Goal: Task Accomplishment & Management: Use online tool/utility

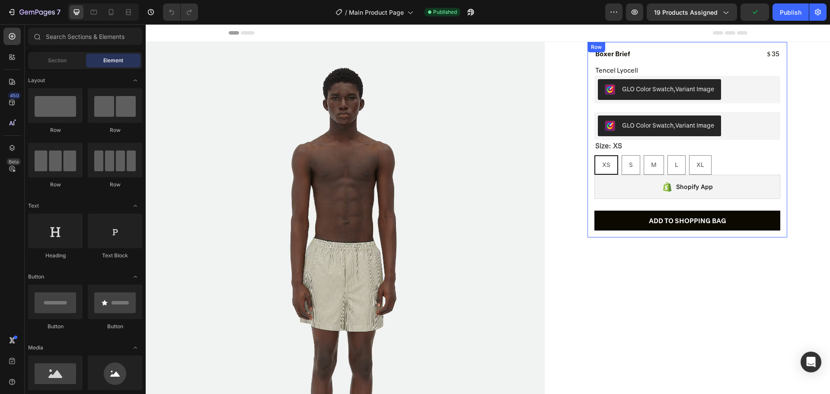
click at [588, 204] on div "Product Images Boxer Brief Product Title $ 35 Product Price Product Price Row T…" at bounding box center [688, 139] width 200 height 195
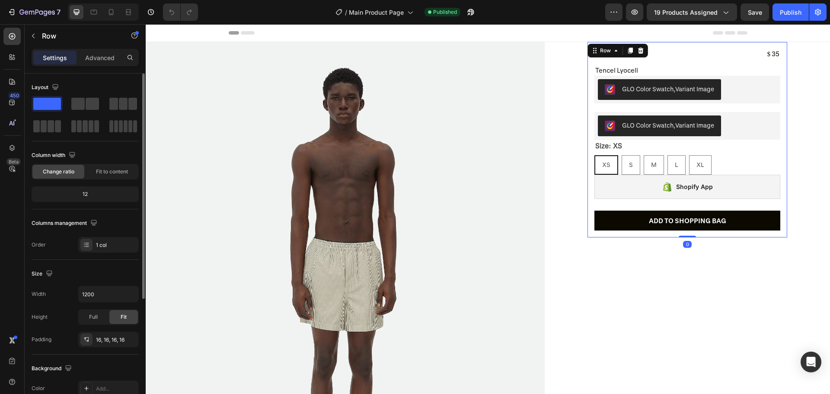
scroll to position [86, 0]
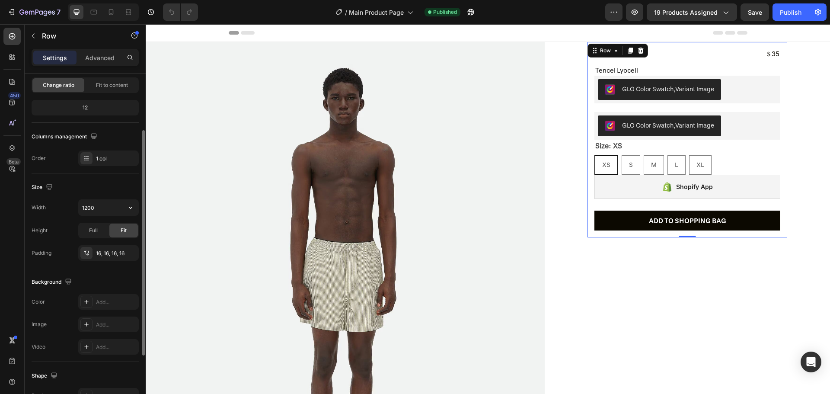
click at [112, 205] on input "1200" at bounding box center [109, 208] width 60 height 16
click at [127, 209] on icon "button" at bounding box center [130, 207] width 9 height 9
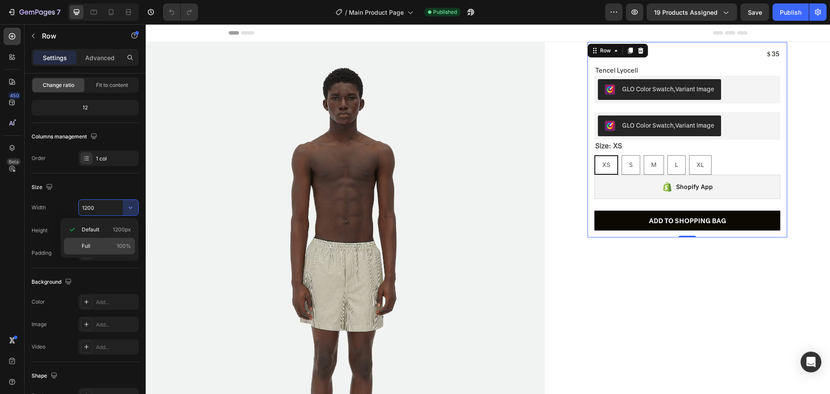
click at [106, 245] on p "Full 100%" at bounding box center [106, 246] width 49 height 8
type input "100%"
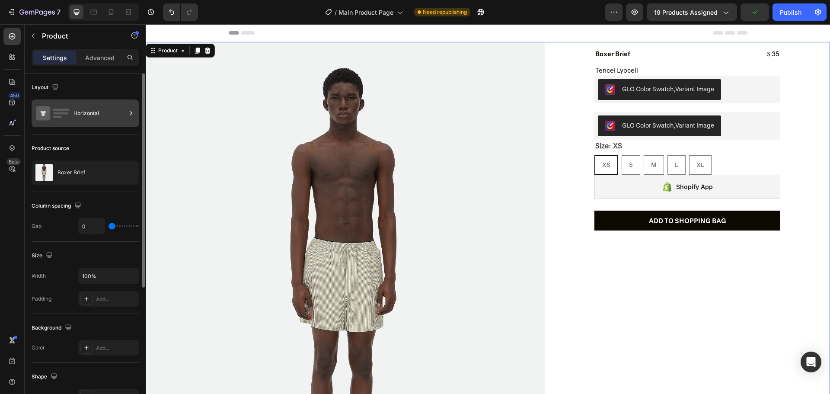
click at [113, 117] on div "Horizontal" at bounding box center [99, 113] width 53 height 20
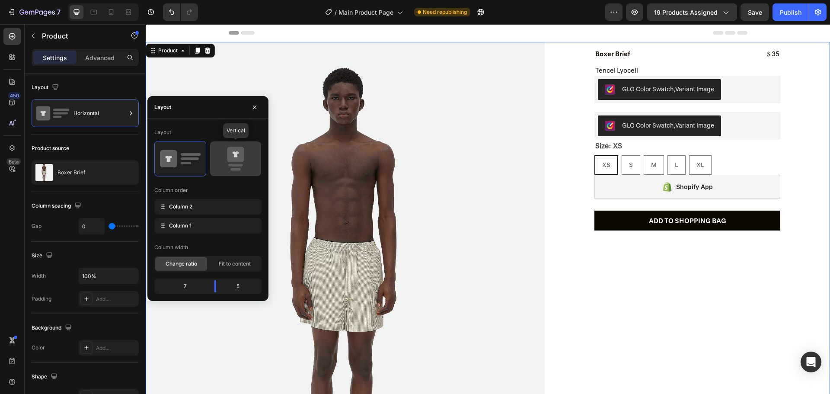
click at [249, 163] on icon at bounding box center [235, 159] width 41 height 24
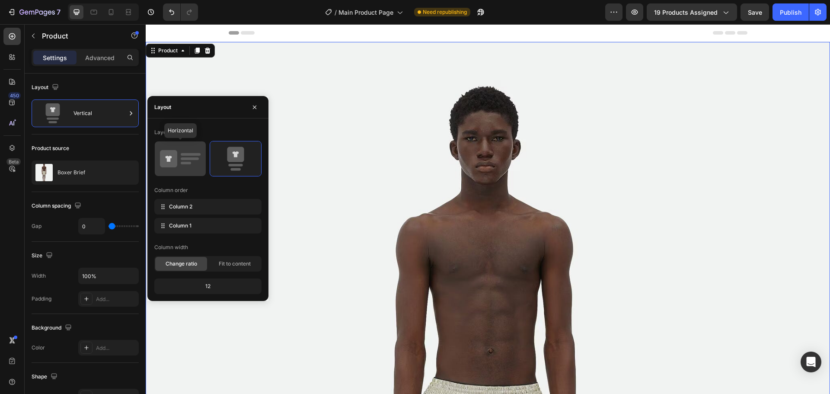
click at [181, 154] on rect at bounding box center [191, 154] width 20 height 3
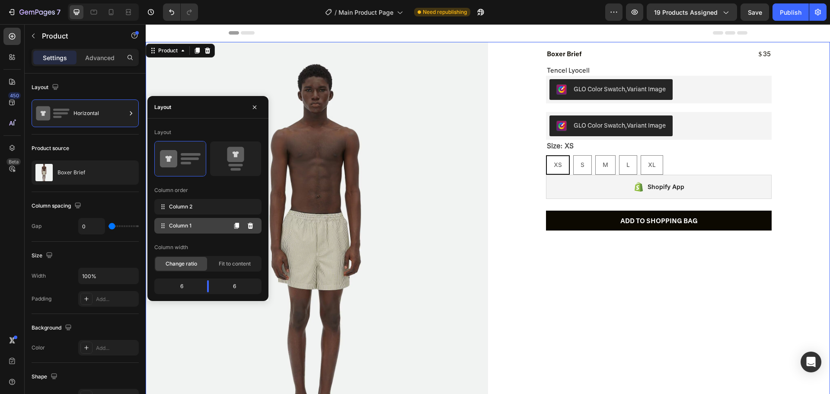
click at [188, 229] on span "Column 1" at bounding box center [180, 226] width 22 height 8
click at [187, 205] on span "Column 2" at bounding box center [180, 207] width 23 height 8
click at [189, 228] on span "Column 1" at bounding box center [180, 226] width 22 height 8
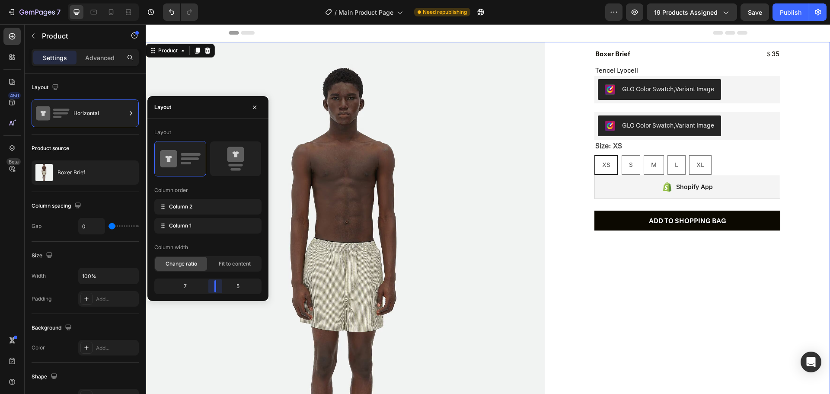
drag, startPoint x: 208, startPoint y: 283, endPoint x: 219, endPoint y: 294, distance: 15.9
click at [219, 0] on body "7 Version history / Main Product Page Need republishing Preview 19 products ass…" at bounding box center [415, 0] width 830 height 0
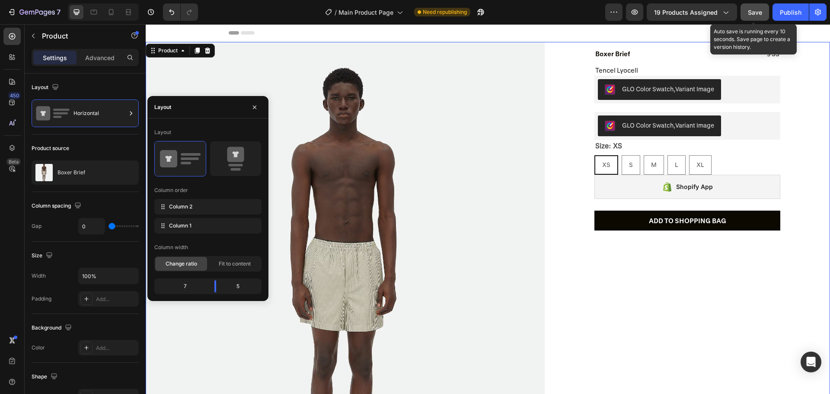
click at [744, 14] on button "Save" at bounding box center [755, 11] width 29 height 17
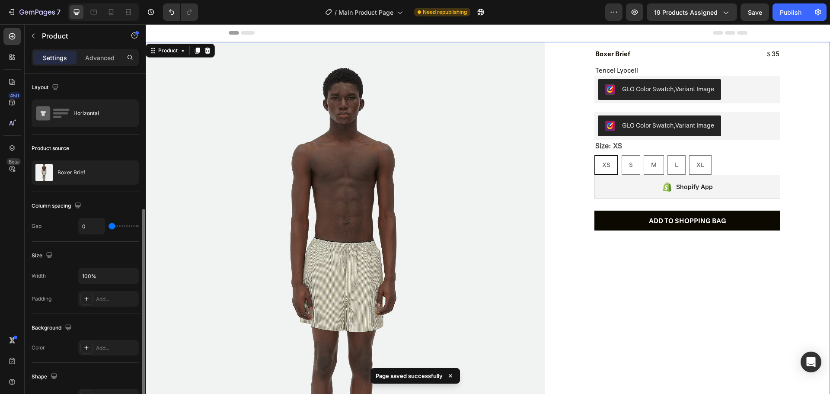
scroll to position [86, 0]
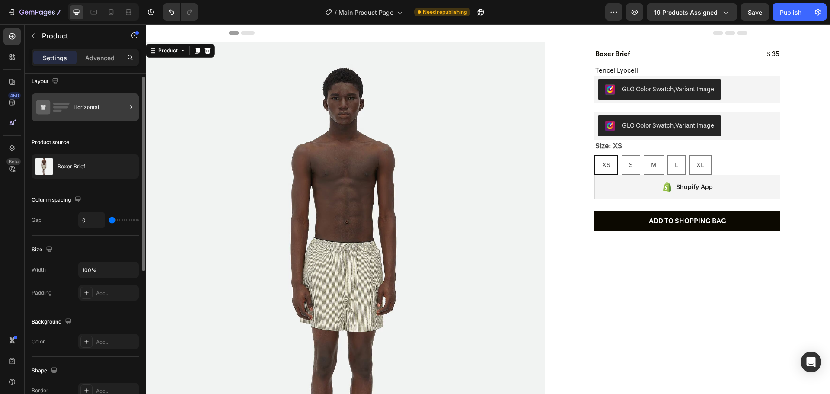
scroll to position [0, 0]
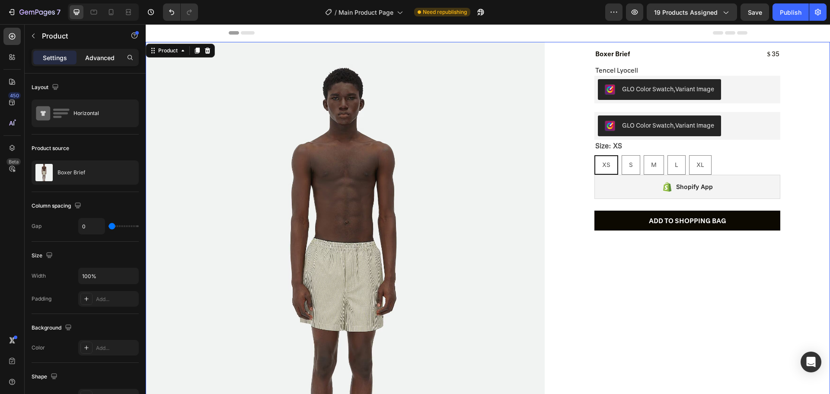
click at [97, 63] on div "Advanced" at bounding box center [99, 58] width 43 height 14
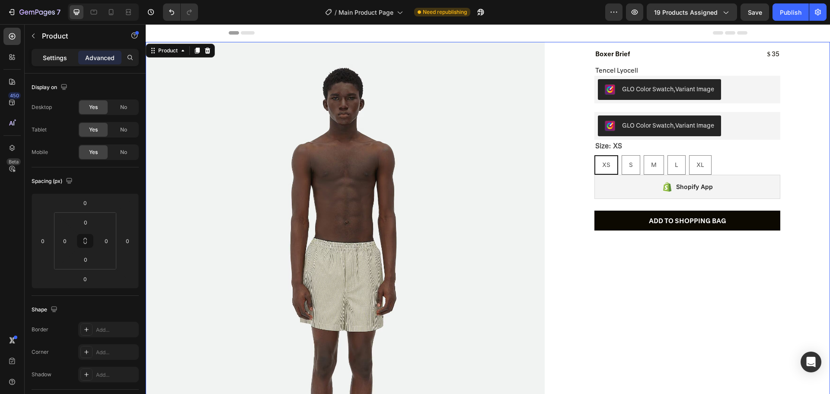
click at [46, 53] on p "Settings" at bounding box center [55, 57] width 24 height 9
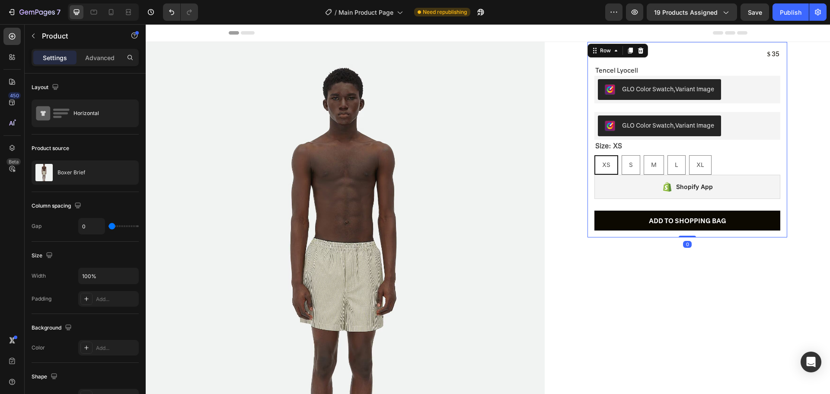
click at [670, 44] on div "Product Images Boxer Brief Product Title $ 35 Product Price Product Price Row T…" at bounding box center [688, 139] width 200 height 195
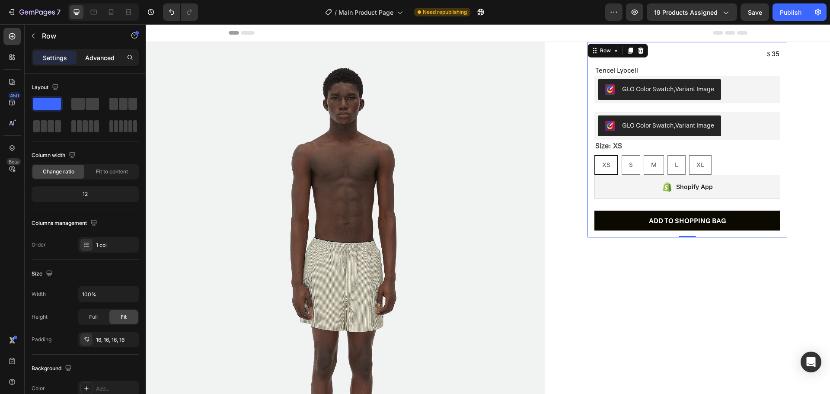
click at [97, 55] on p "Advanced" at bounding box center [99, 57] width 29 height 9
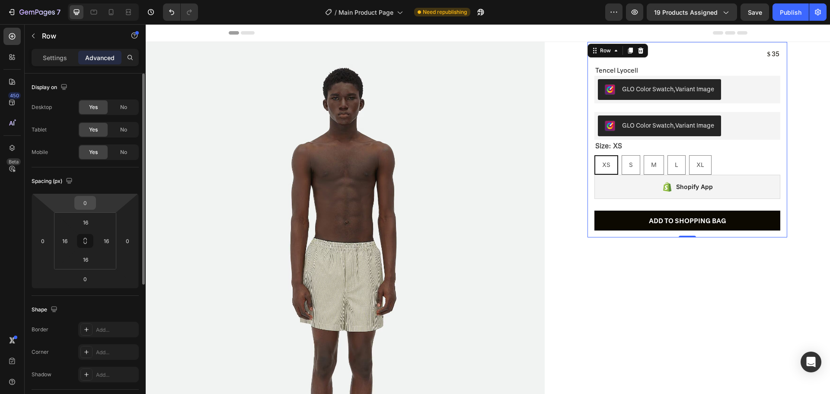
click at [89, 202] on input "0" at bounding box center [85, 202] width 17 height 13
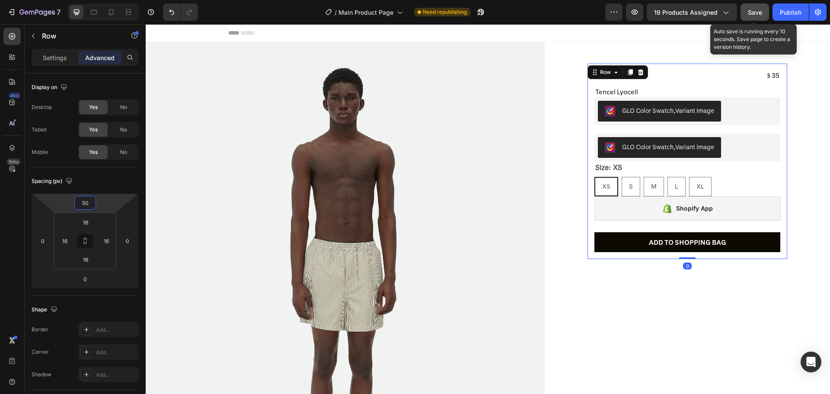
type input "50"
click at [765, 16] on button "Save" at bounding box center [755, 11] width 29 height 17
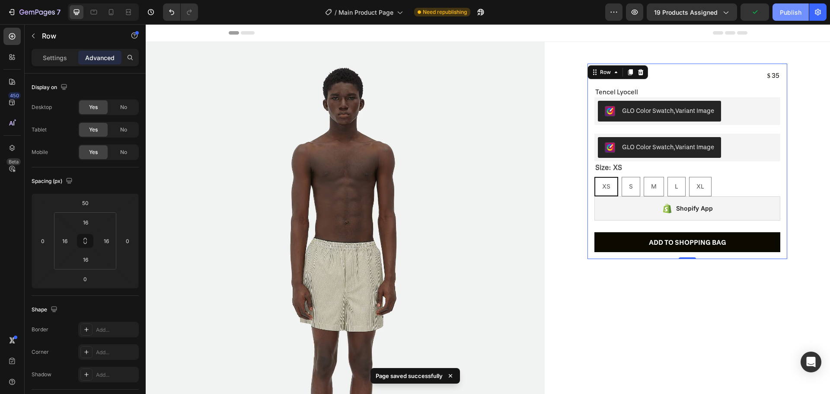
click at [796, 12] on div "Publish" at bounding box center [791, 12] width 22 height 9
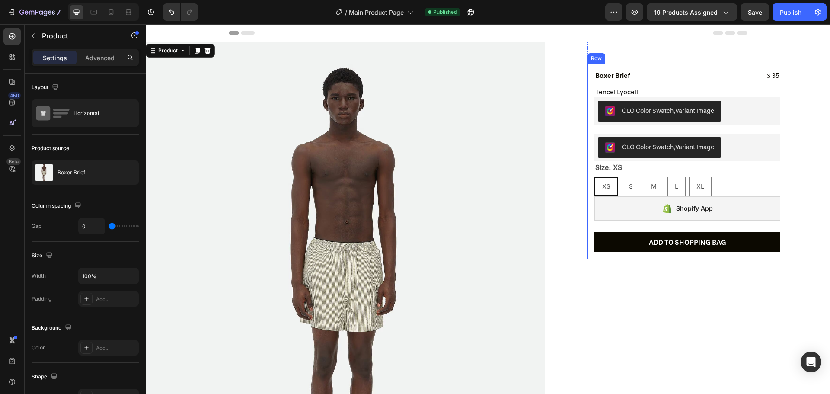
click at [588, 98] on div "Product Images Boxer Brief Product Title $ 35 Product Price Product Price Row T…" at bounding box center [688, 161] width 200 height 195
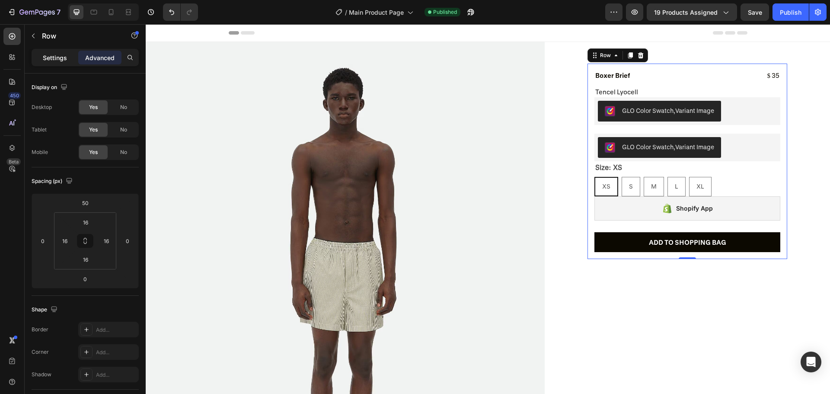
click at [51, 59] on p "Settings" at bounding box center [55, 57] width 24 height 9
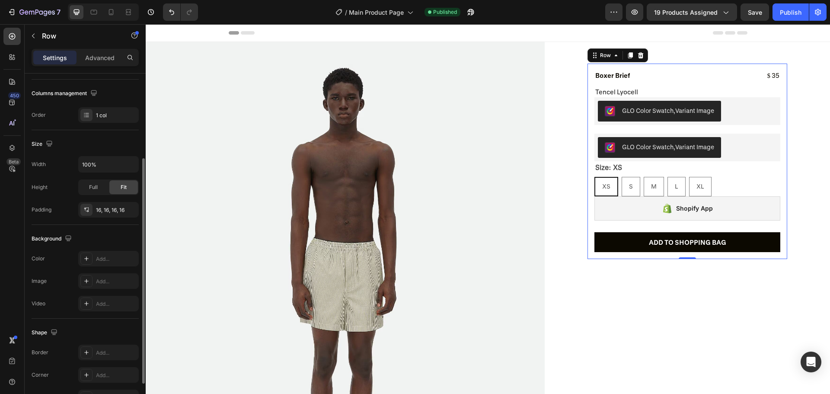
scroll to position [173, 0]
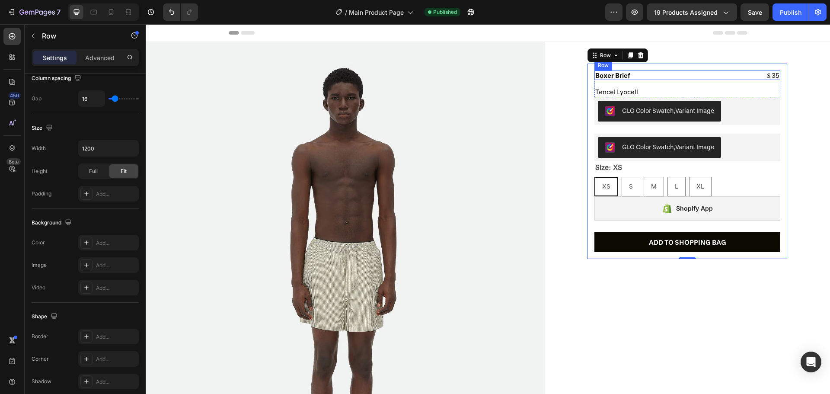
click at [651, 73] on div "Boxer Brief Product Title $ 35 Product Price Product Price Row" at bounding box center [687, 75] width 186 height 10
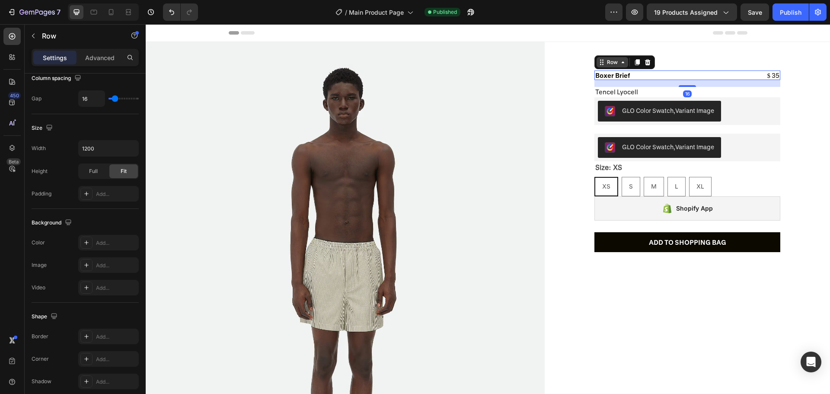
click at [619, 62] on icon at bounding box center [622, 62] width 7 height 7
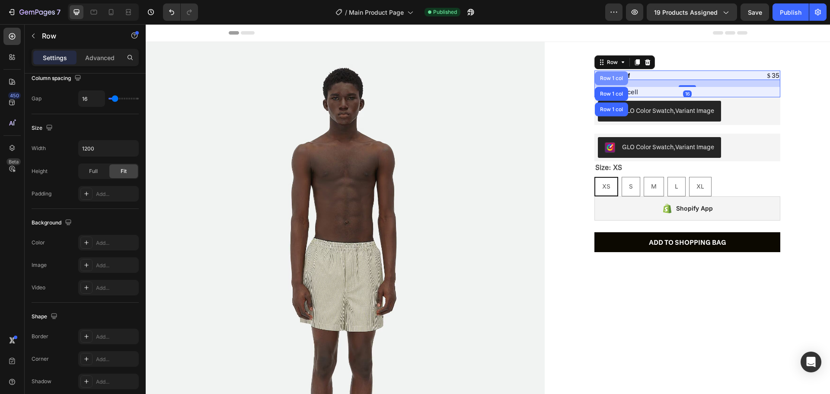
click at [612, 82] on div "Row 1 col" at bounding box center [611, 78] width 33 height 14
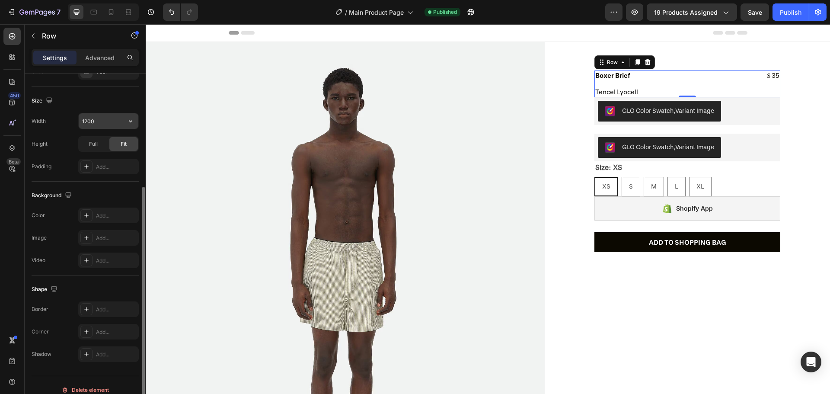
click at [114, 125] on input "1200" at bounding box center [109, 121] width 60 height 16
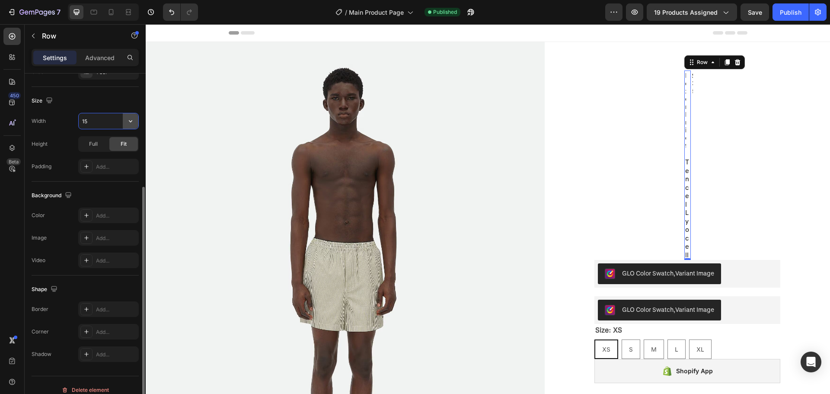
type input "1"
type input "1200"
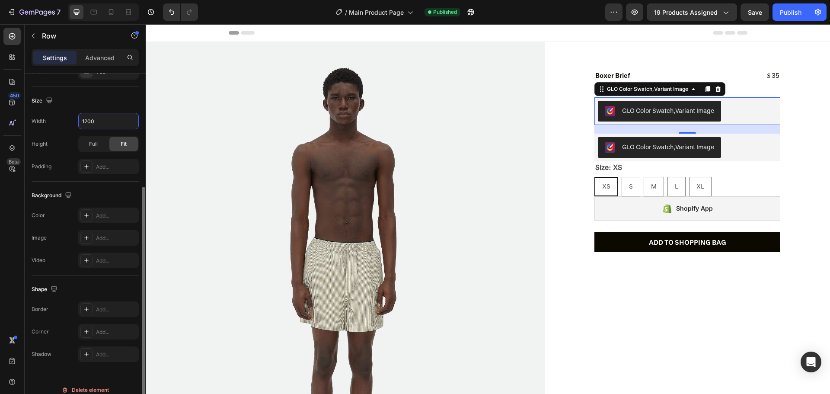
scroll to position [0, 0]
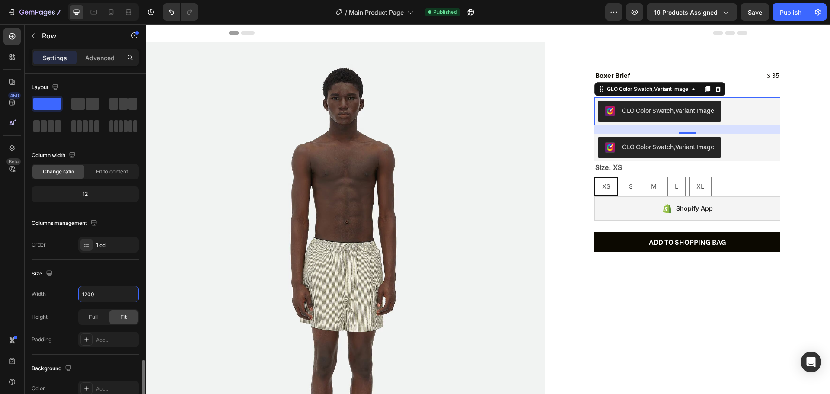
click at [754, 107] on div "GLO Color Swatch,Variant Image" at bounding box center [687, 111] width 179 height 21
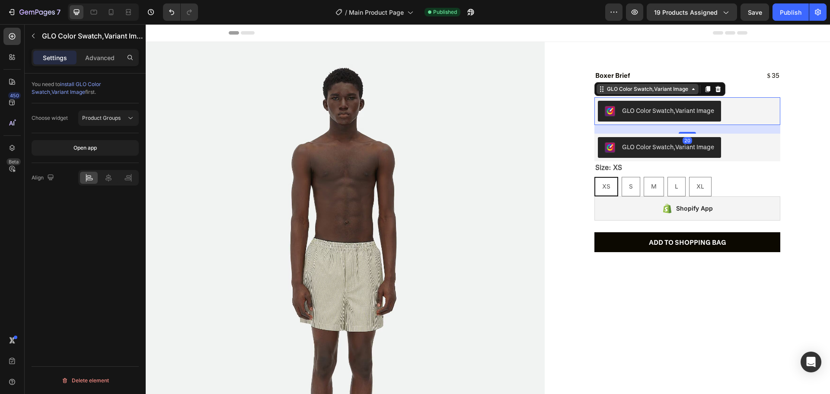
click at [629, 87] on div "GLO Color Swatch,Variant Image" at bounding box center [647, 89] width 85 height 8
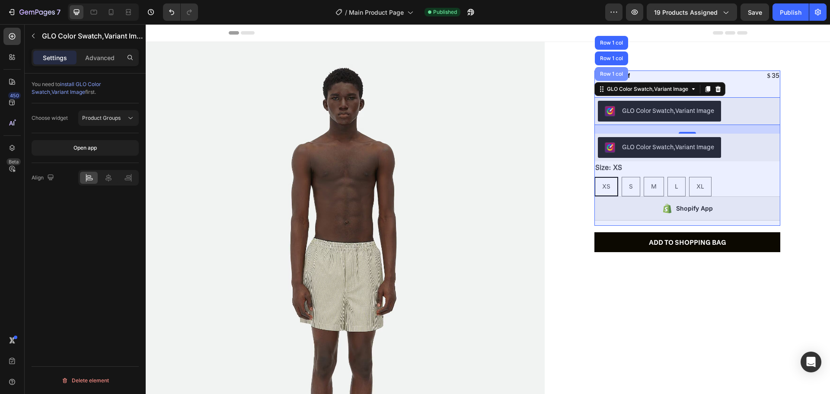
click at [614, 79] on div "Row 1 col" at bounding box center [611, 74] width 33 height 14
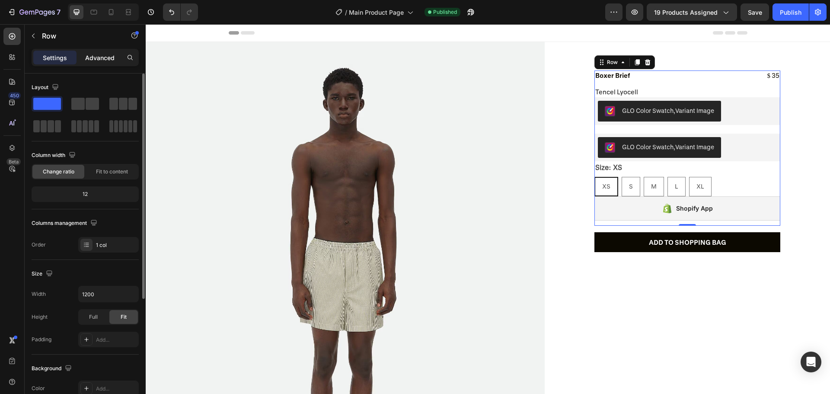
click at [103, 54] on p "Advanced" at bounding box center [99, 57] width 29 height 9
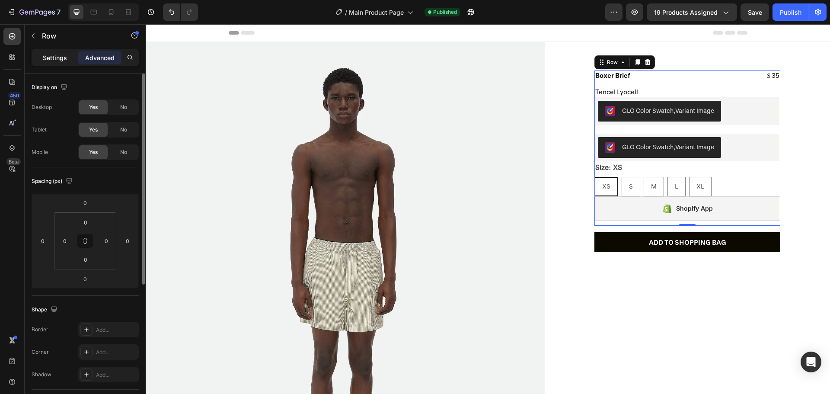
click at [44, 55] on p "Settings" at bounding box center [55, 57] width 24 height 9
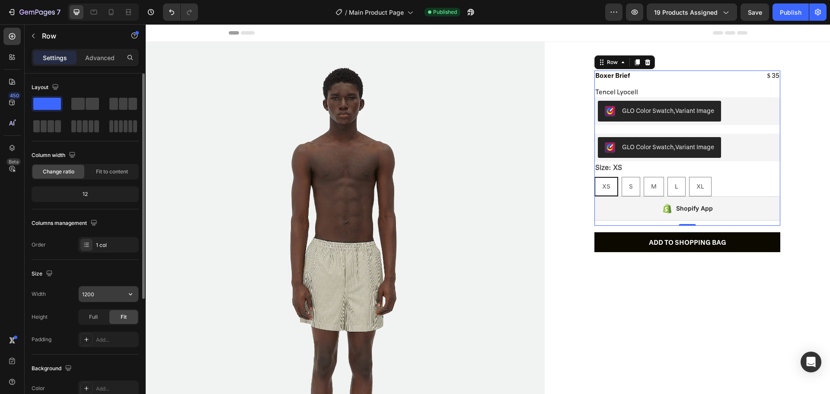
click at [88, 291] on input "1200" at bounding box center [109, 294] width 60 height 16
click at [105, 294] on input "1200" at bounding box center [109, 294] width 60 height 16
click at [131, 297] on icon "button" at bounding box center [130, 294] width 9 height 9
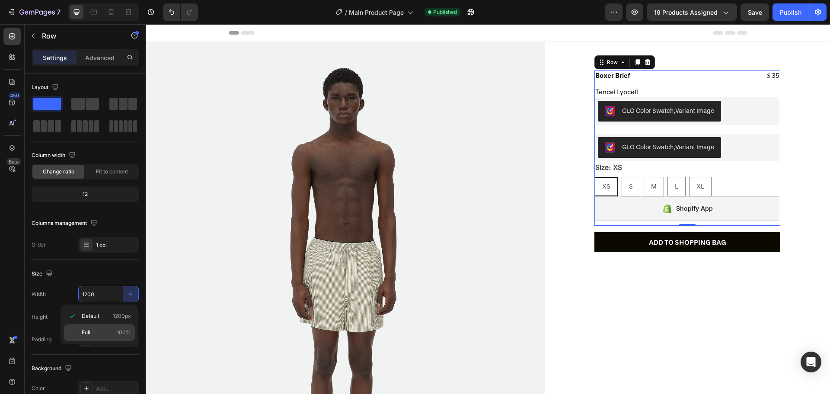
click at [124, 331] on span "100%" at bounding box center [124, 333] width 14 height 8
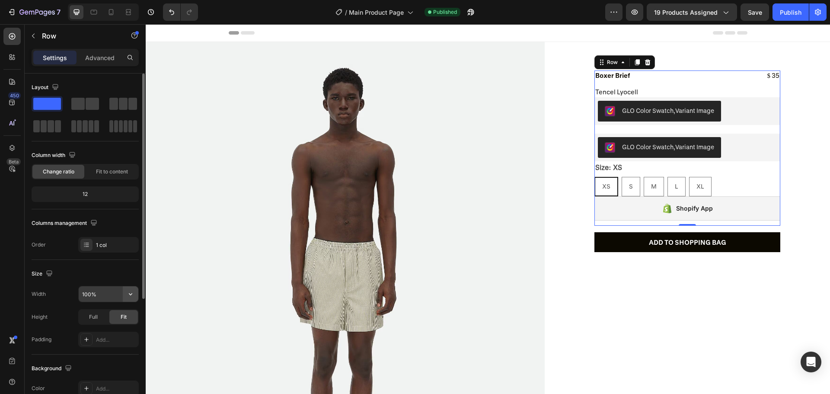
click at [134, 293] on icon "button" at bounding box center [130, 294] width 9 height 9
click at [125, 313] on span "1200px" at bounding box center [122, 316] width 18 height 8
click at [93, 289] on input "1200" at bounding box center [109, 294] width 60 height 16
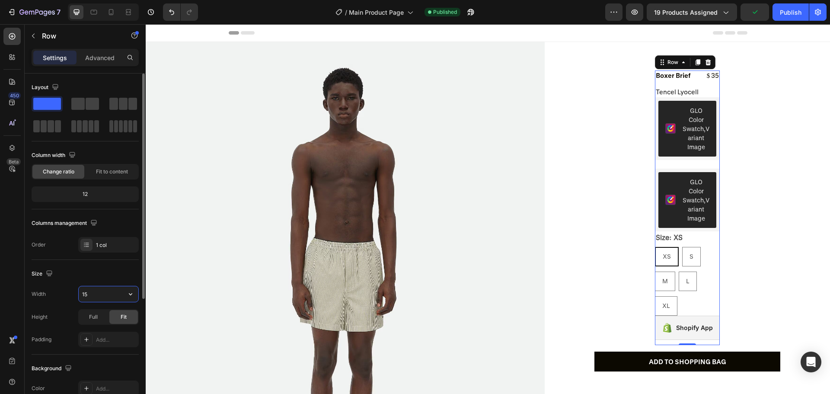
type input "1"
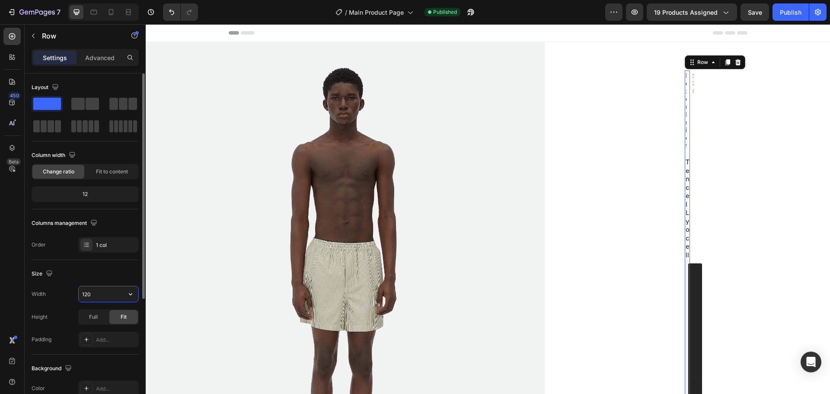
type input "1200"
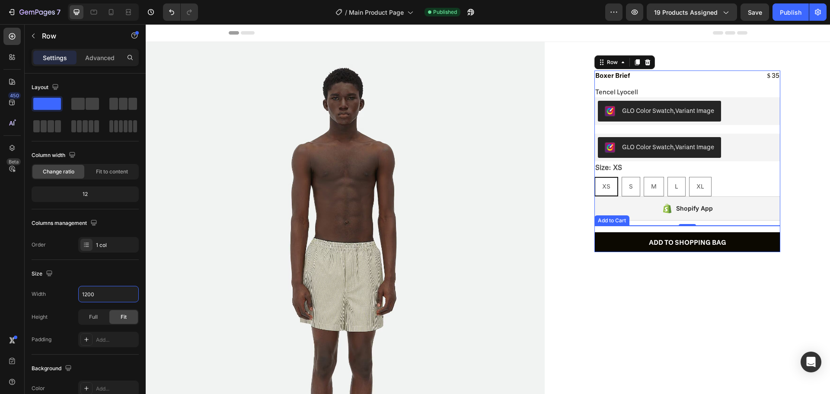
click at [759, 228] on div "ADD TO SHOPPING BAG Add to Cart" at bounding box center [687, 239] width 186 height 26
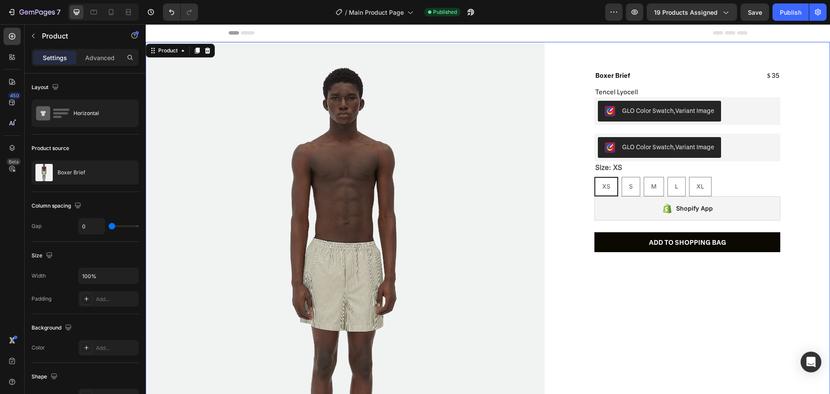
click at [28, 36] on button "button" at bounding box center [33, 36] width 14 height 14
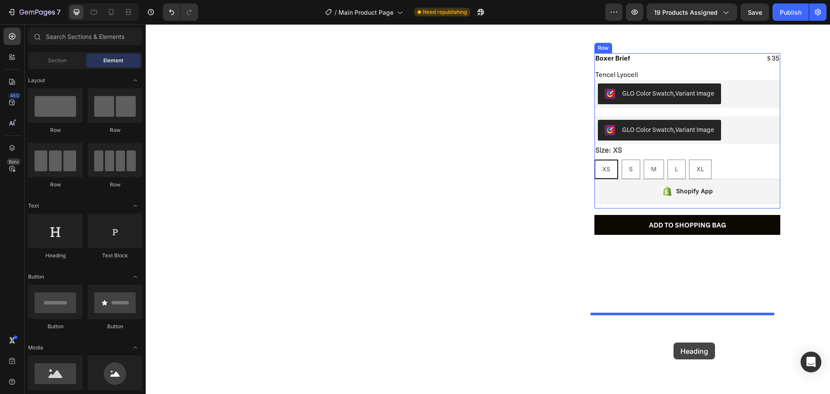
scroll to position [1475, 0]
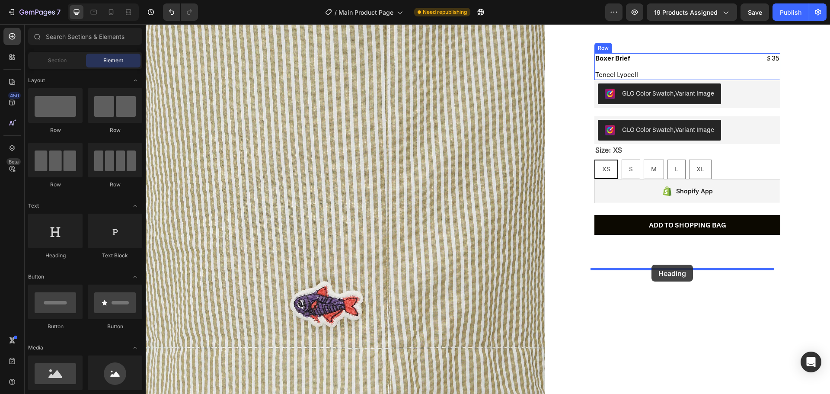
drag, startPoint x: 208, startPoint y: 259, endPoint x: 651, endPoint y: 265, distance: 443.6
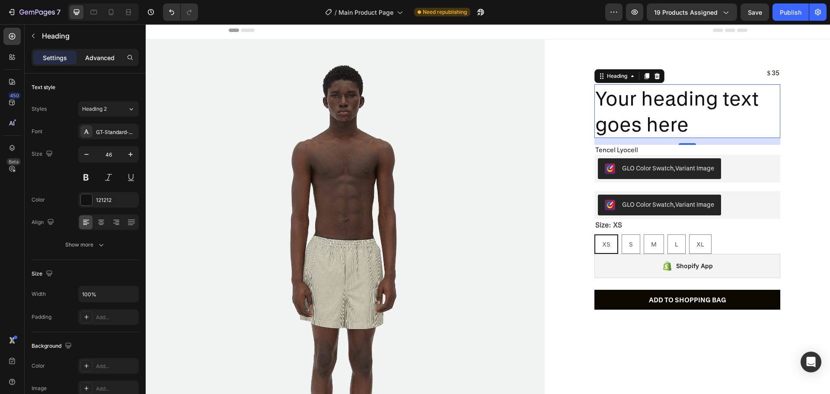
scroll to position [0, 0]
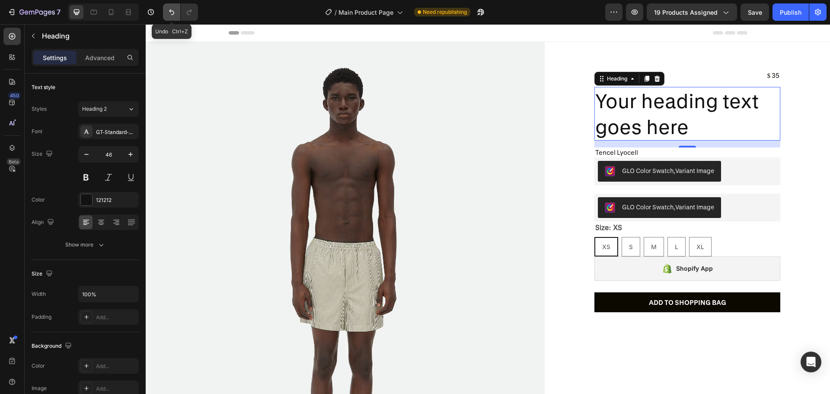
click at [169, 12] on icon "Undo/Redo" at bounding box center [171, 12] width 9 height 9
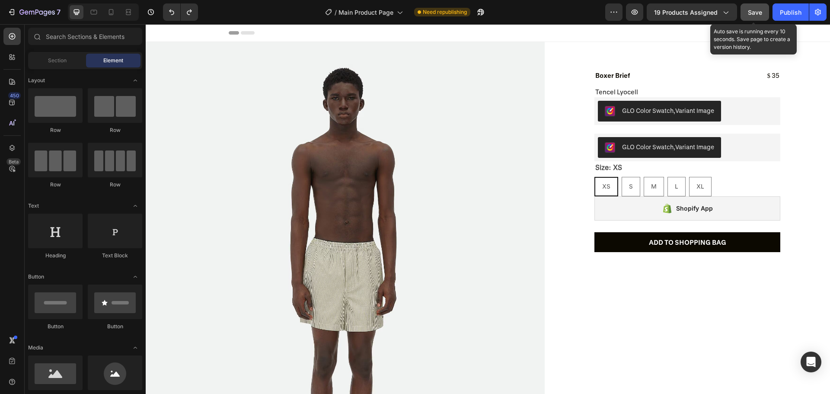
click at [746, 11] on button "Save" at bounding box center [755, 11] width 29 height 17
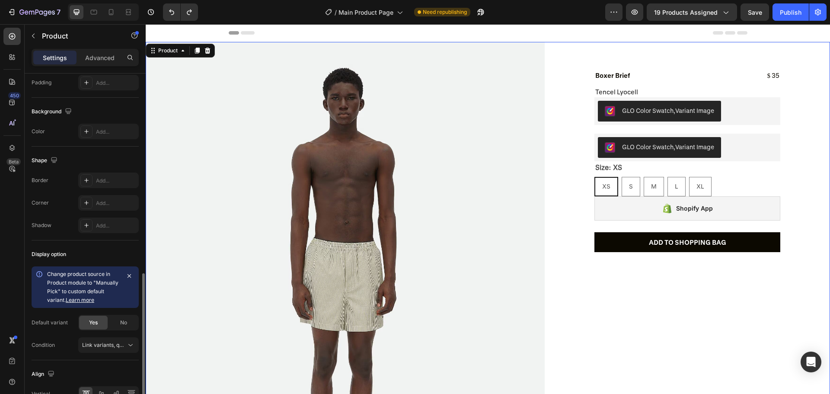
scroll to position [265, 0]
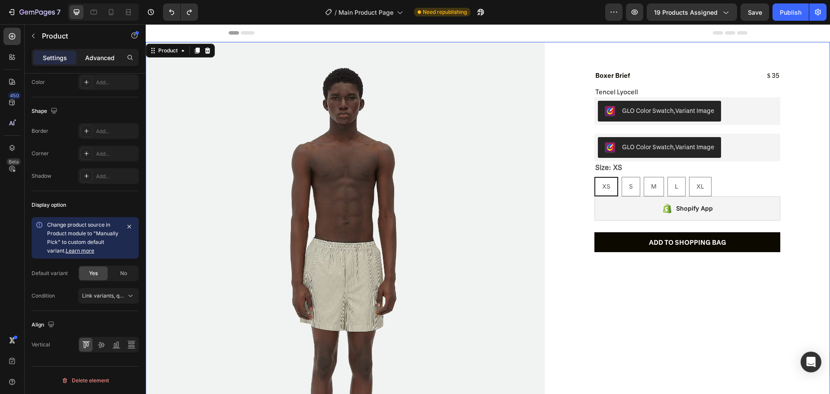
click at [104, 60] on p "Advanced" at bounding box center [99, 57] width 29 height 9
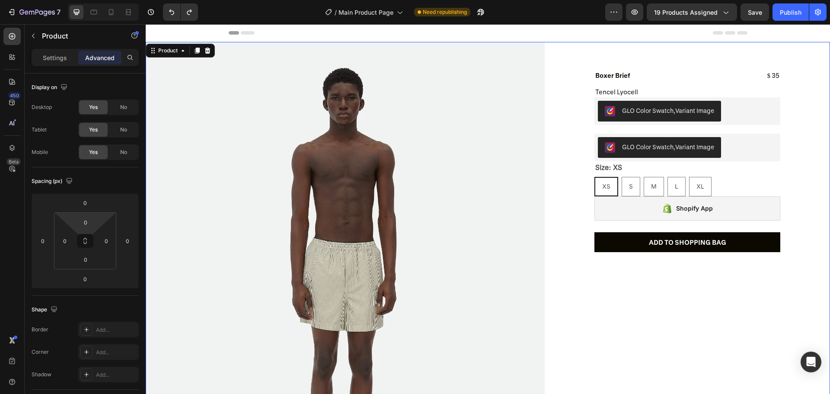
scroll to position [219, 0]
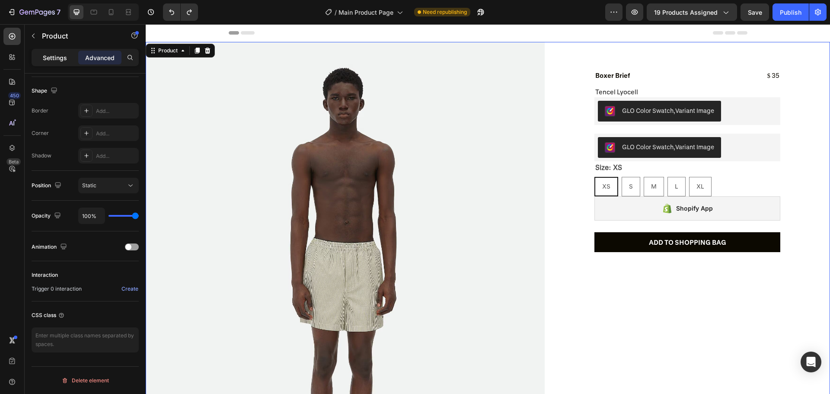
click at [47, 63] on div "Settings" at bounding box center [54, 58] width 43 height 14
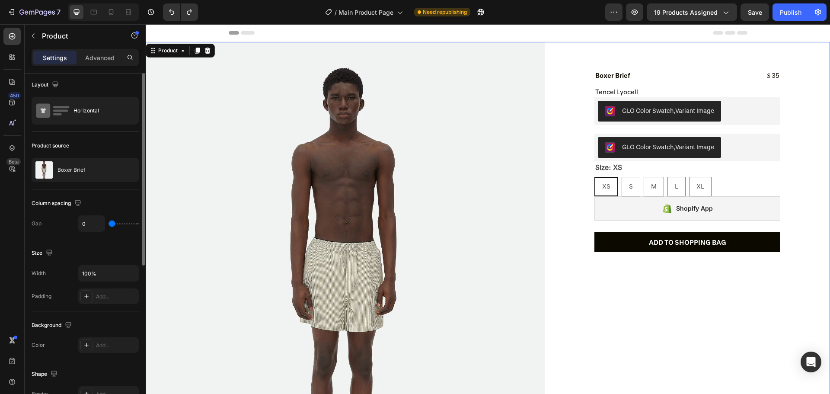
scroll to position [0, 0]
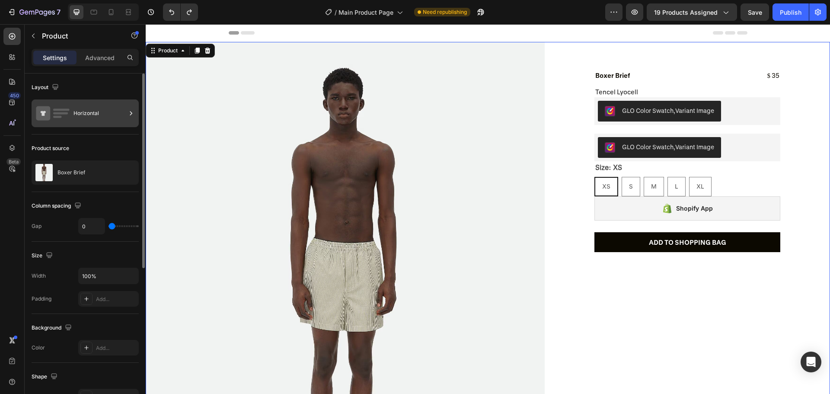
click at [93, 107] on div "Horizontal" at bounding box center [99, 113] width 53 height 20
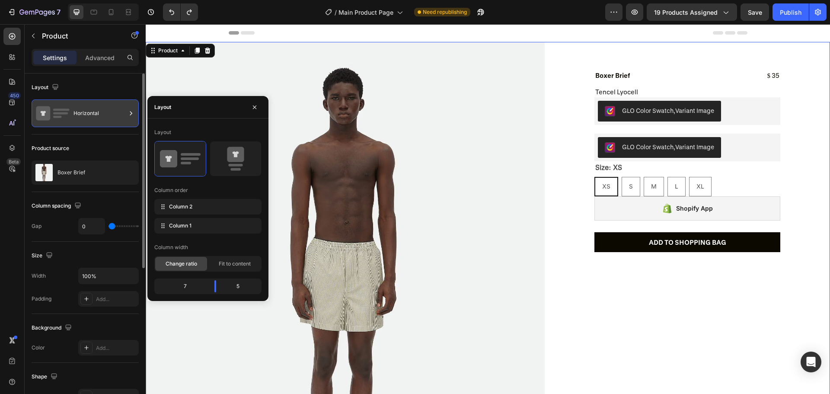
drag, startPoint x: 93, startPoint y: 107, endPoint x: 74, endPoint y: 114, distance: 20.1
click at [74, 114] on div "Horizontal" at bounding box center [99, 113] width 53 height 20
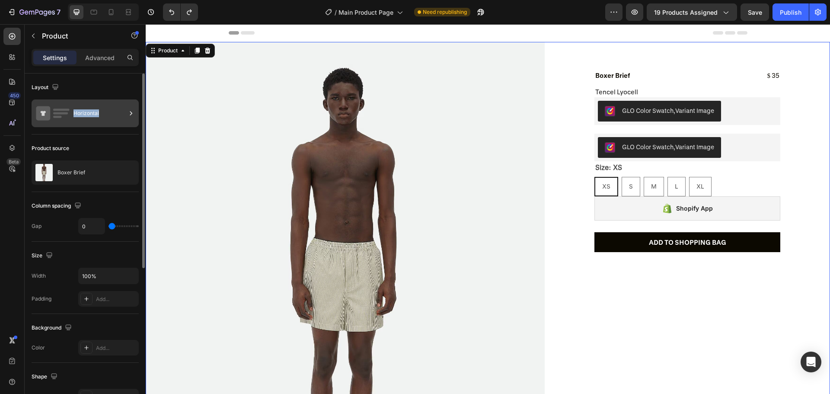
click at [74, 114] on div "Horizontal" at bounding box center [99, 113] width 53 height 20
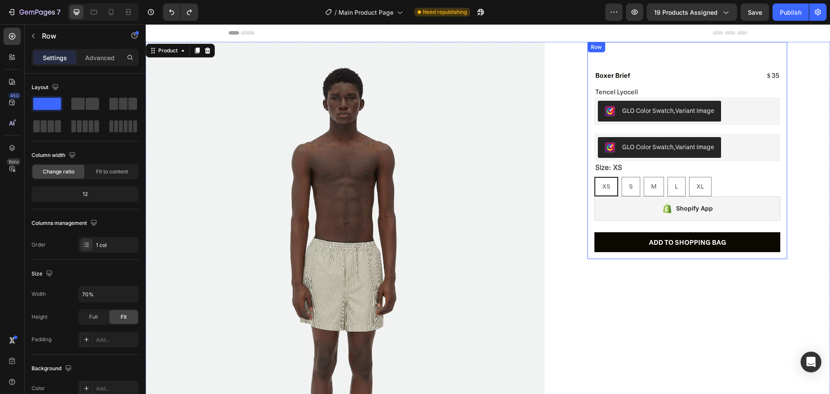
click at [768, 51] on div "Product Images Boxer Brief Product Title $ 35 Product Price Product Price Row T…" at bounding box center [688, 150] width 200 height 217
click at [594, 132] on div "Boxer Brief Product Title $ 35 Product Price Product Price Row Tencel Lyocell H…" at bounding box center [687, 147] width 186 height 155
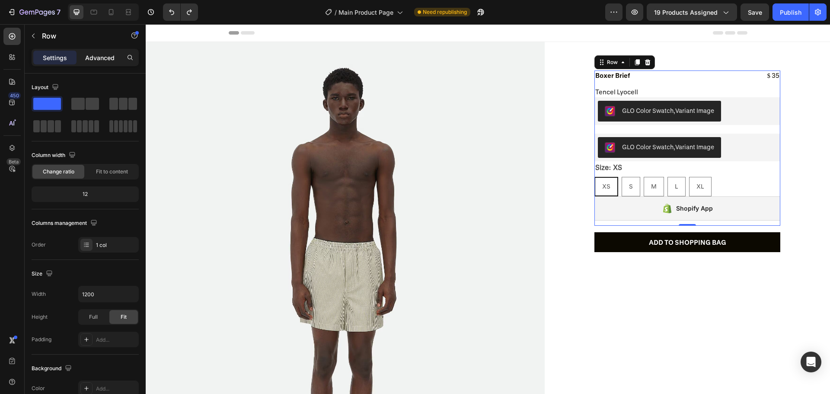
click at [80, 57] on div "Advanced" at bounding box center [99, 58] width 43 height 14
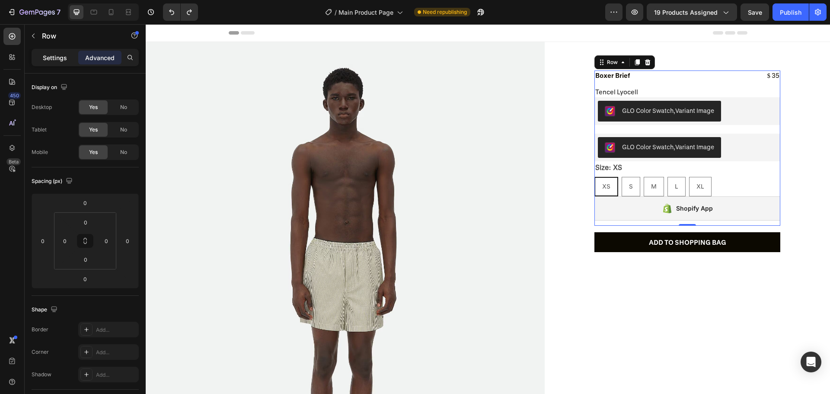
click at [49, 59] on p "Settings" at bounding box center [55, 57] width 24 height 9
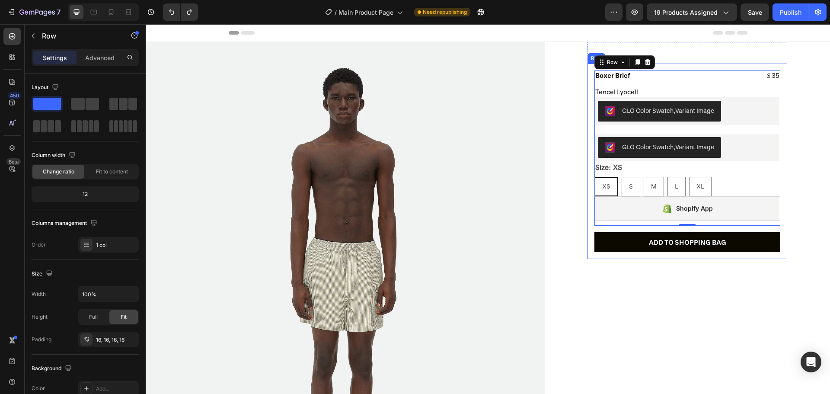
click at [588, 114] on div "Product Images Boxer Brief Product Title $ 35 Product Price Product Price Row T…" at bounding box center [688, 161] width 200 height 195
click at [651, 53] on div "Product Images Boxer Brief Product Title $ 35 Product Price Product Price Row T…" at bounding box center [688, 150] width 200 height 217
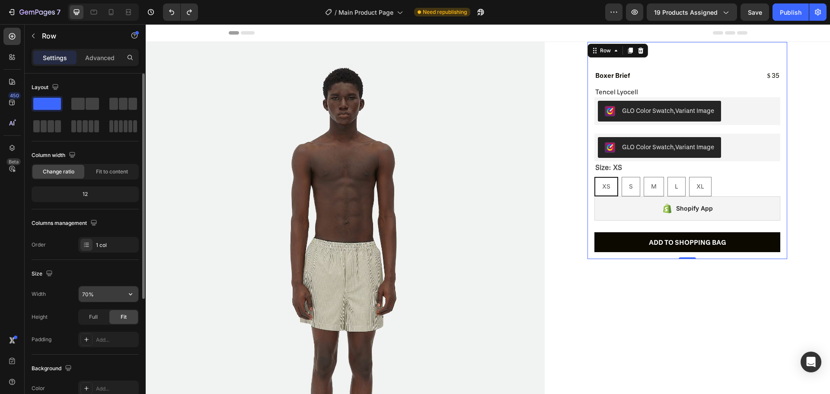
click at [92, 293] on input "70%" at bounding box center [109, 294] width 60 height 16
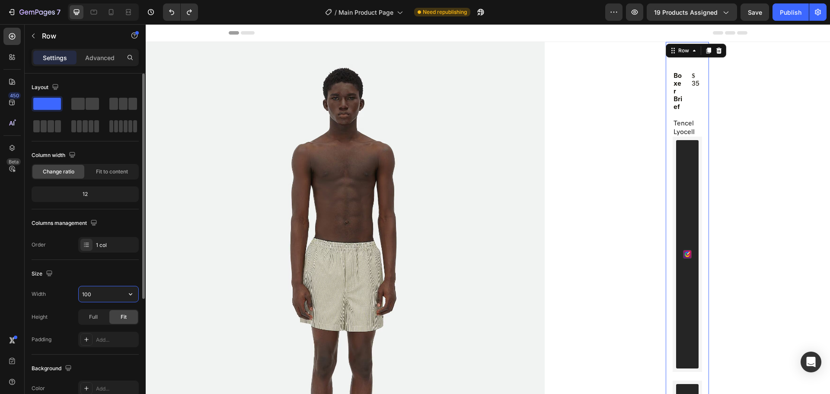
type input "100%"
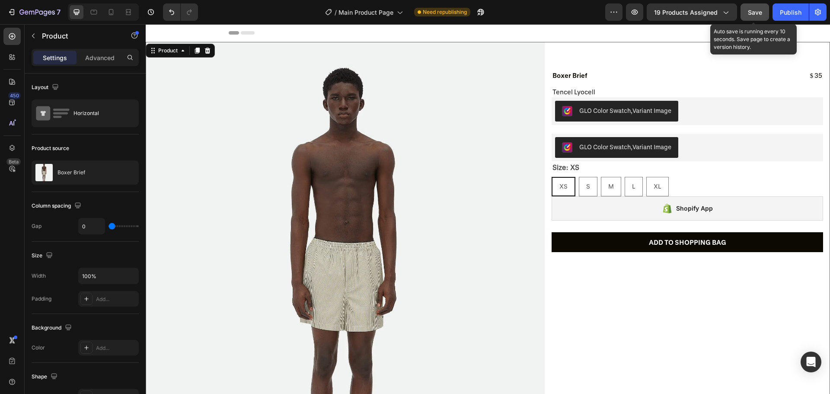
click at [760, 16] on div "Save" at bounding box center [755, 12] width 14 height 9
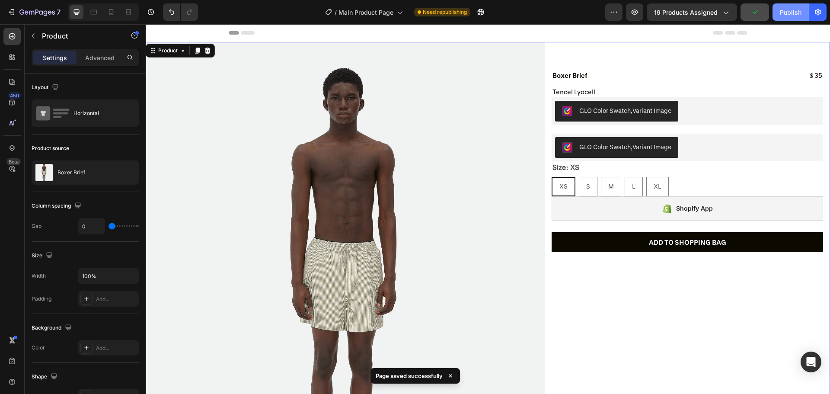
click at [789, 11] on div "Publish" at bounding box center [791, 12] width 22 height 9
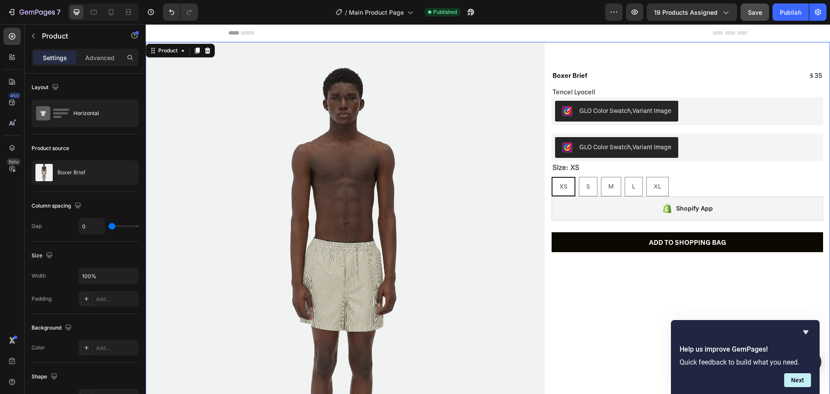
click at [36, 40] on button "button" at bounding box center [33, 36] width 14 height 14
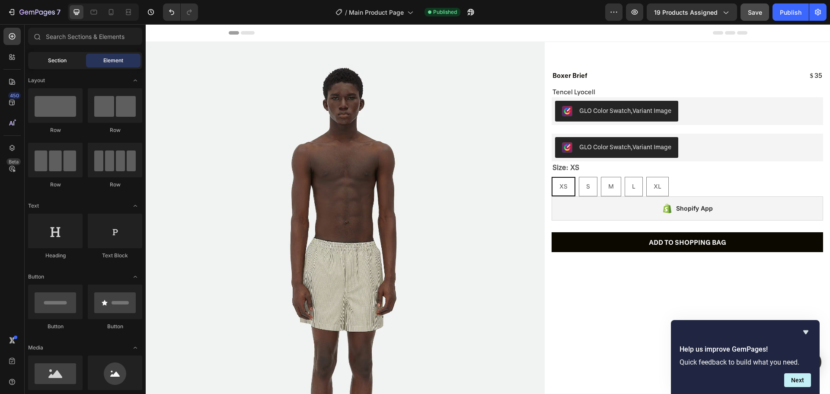
click at [59, 64] on span "Section" at bounding box center [57, 61] width 19 height 8
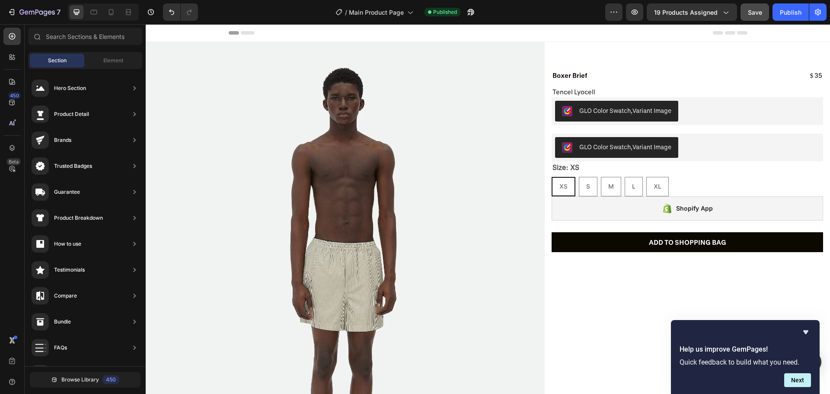
click at [116, 48] on div "Sections(18) Elements(84) Section Element Hero Section Product Detail Brands Tr…" at bounding box center [85, 210] width 121 height 365
click at [124, 61] on div "Element" at bounding box center [113, 61] width 54 height 14
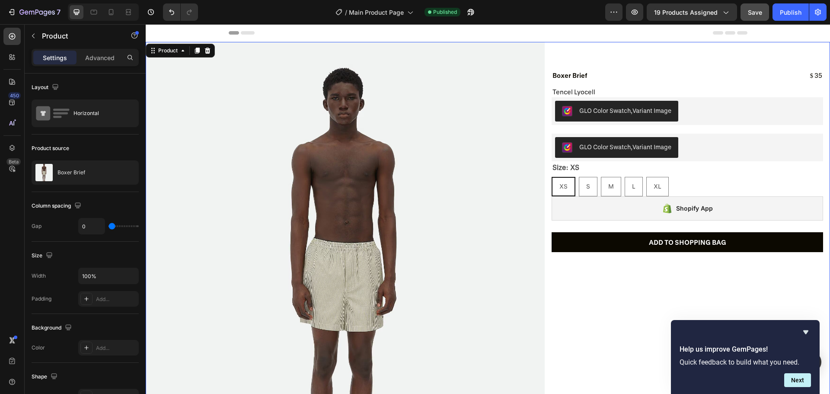
click at [93, 66] on div "Settings Advanced" at bounding box center [85, 61] width 121 height 25
click at [92, 64] on div "Settings Advanced" at bounding box center [85, 57] width 107 height 17
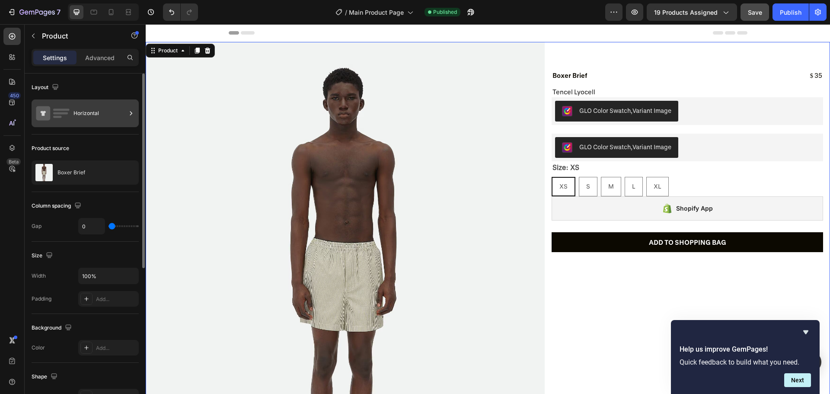
click at [96, 114] on div "Horizontal" at bounding box center [99, 113] width 53 height 20
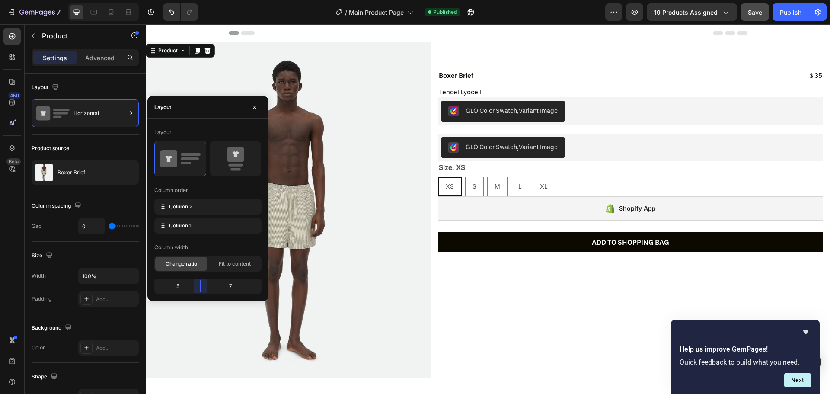
drag, startPoint x: 215, startPoint y: 284, endPoint x: 201, endPoint y: 280, distance: 14.8
click at [201, 0] on body "7 Version history / Main Product Page Published Preview 19 products assigned Sa…" at bounding box center [415, 0] width 830 height 0
drag, startPoint x: 201, startPoint y: 280, endPoint x: 205, endPoint y: 282, distance: 4.8
click at [205, 0] on body "7 Version history / Main Product Page Published Preview 19 products assigned Sa…" at bounding box center [415, 0] width 830 height 0
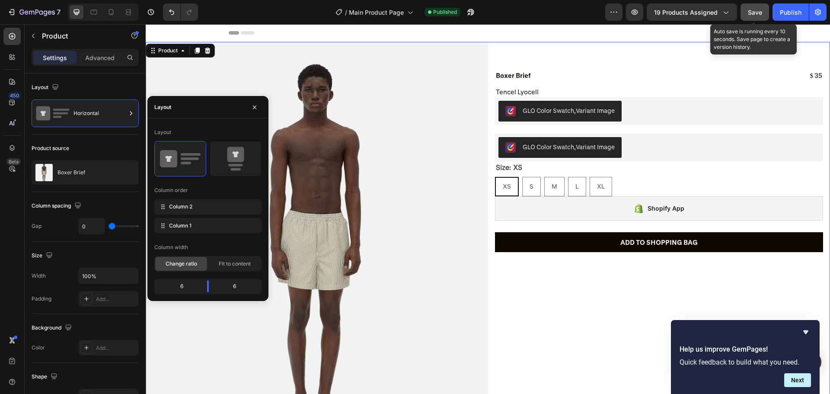
click at [765, 13] on button "Save" at bounding box center [755, 11] width 29 height 17
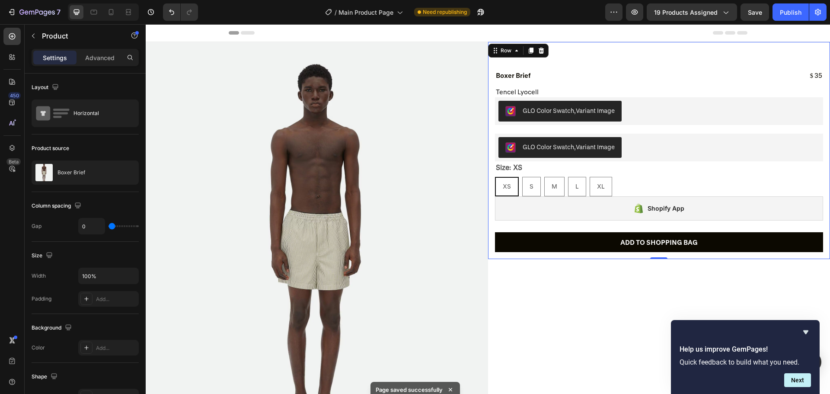
click at [516, 54] on div "Product Images Boxer Brief Product Title $ 35 Product Price Product Price Row T…" at bounding box center [659, 150] width 342 height 217
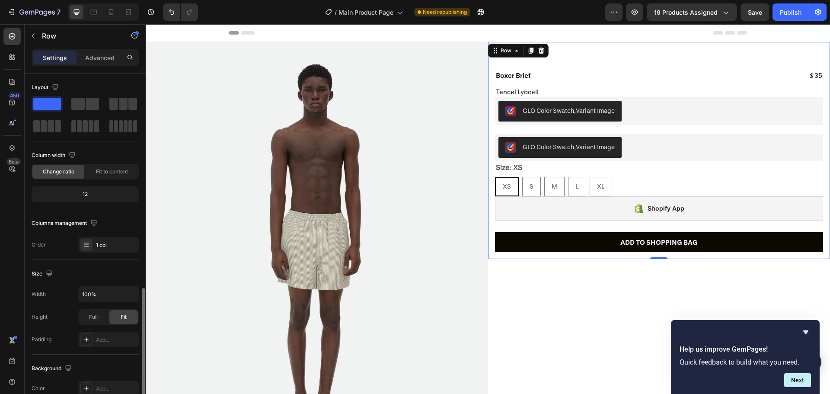
scroll to position [130, 0]
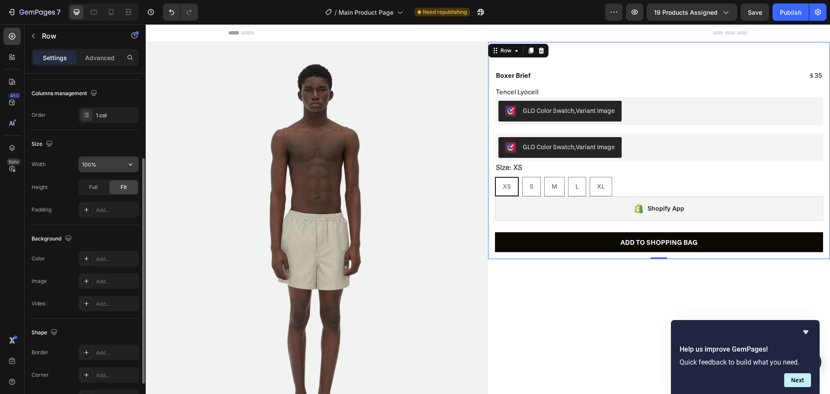
click at [101, 160] on input "100%" at bounding box center [109, 164] width 60 height 16
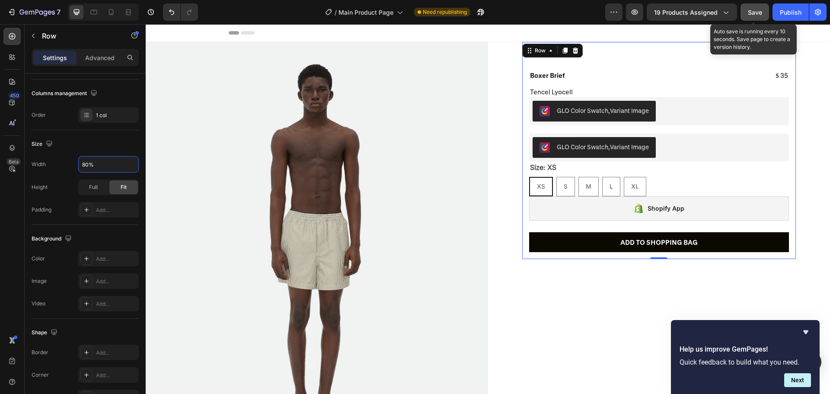
click at [744, 12] on button "Save" at bounding box center [755, 11] width 29 height 17
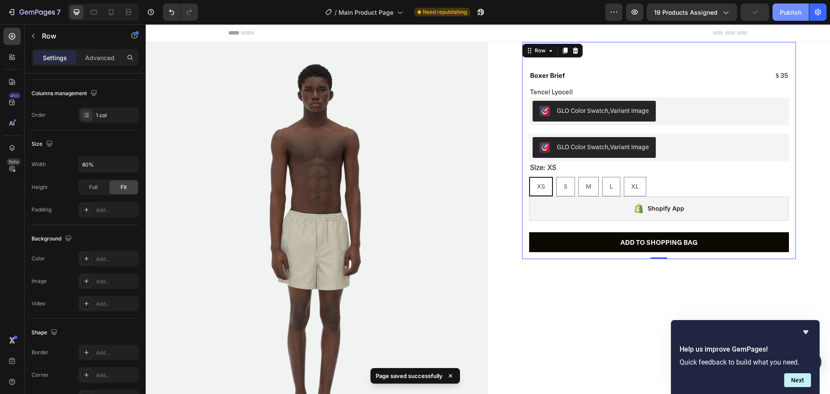
click at [784, 17] on button "Publish" at bounding box center [791, 11] width 36 height 17
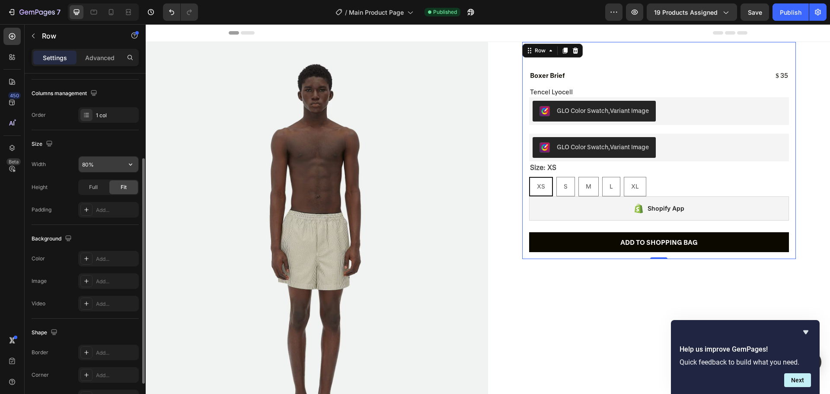
click at [92, 163] on input "80%" at bounding box center [109, 164] width 60 height 16
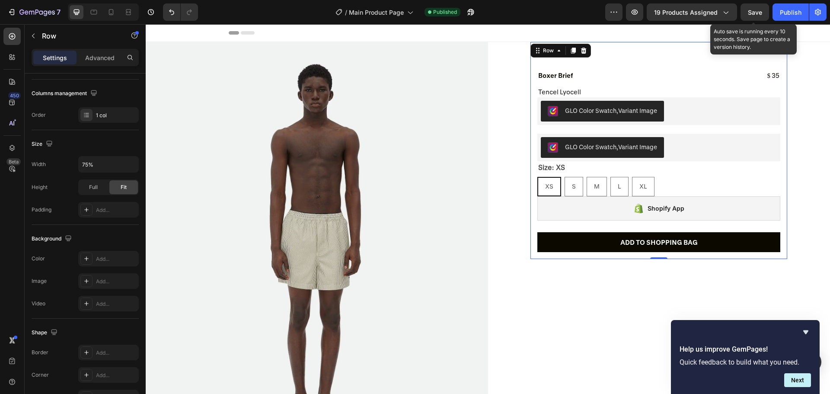
click at [748, 13] on span "Save" at bounding box center [755, 12] width 14 height 7
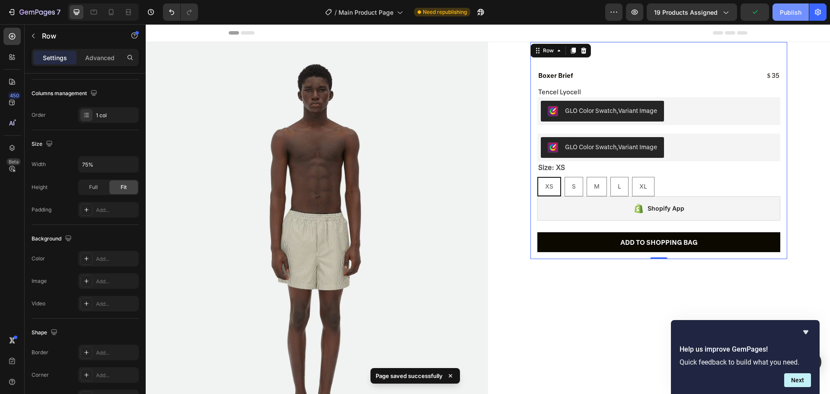
click at [792, 13] on div "Publish" at bounding box center [791, 12] width 22 height 9
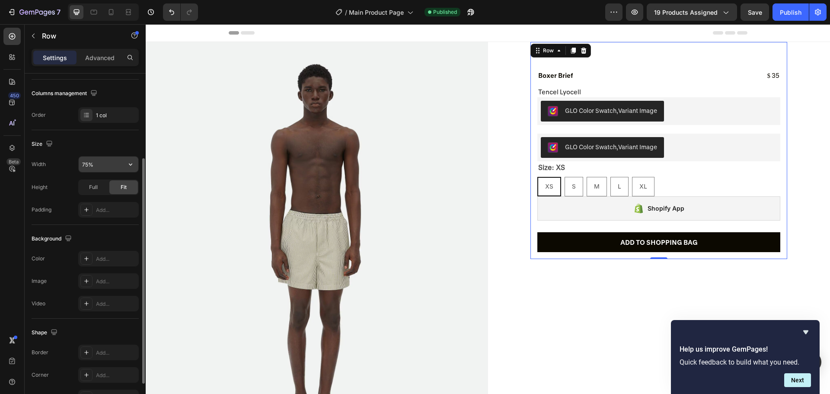
click at [97, 163] on input "75%" at bounding box center [109, 164] width 60 height 16
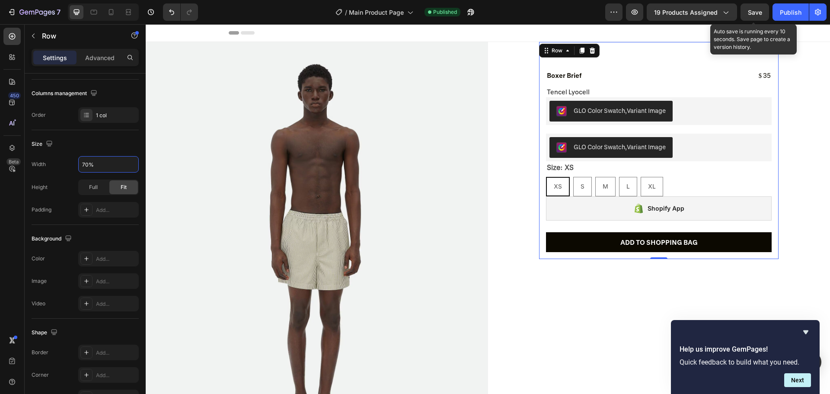
click at [755, 11] on span "Save" at bounding box center [755, 12] width 14 height 7
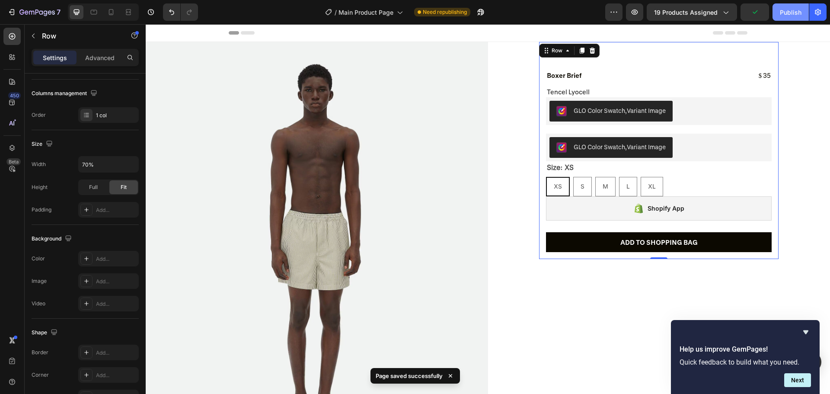
click at [789, 14] on div "Publish" at bounding box center [791, 12] width 22 height 9
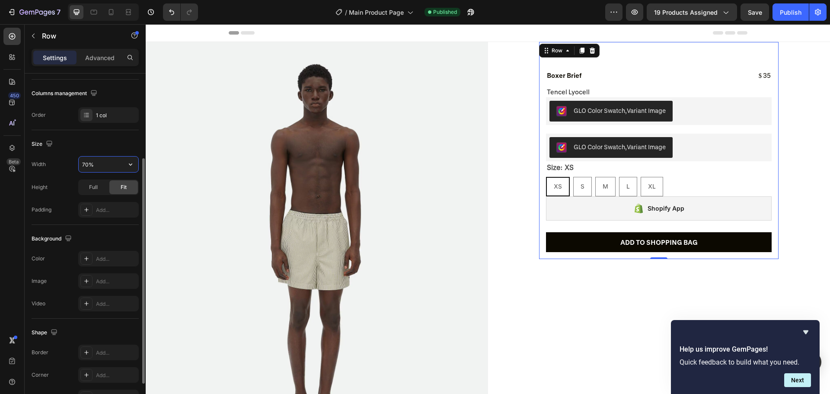
click at [89, 165] on input "70%" at bounding box center [109, 164] width 60 height 16
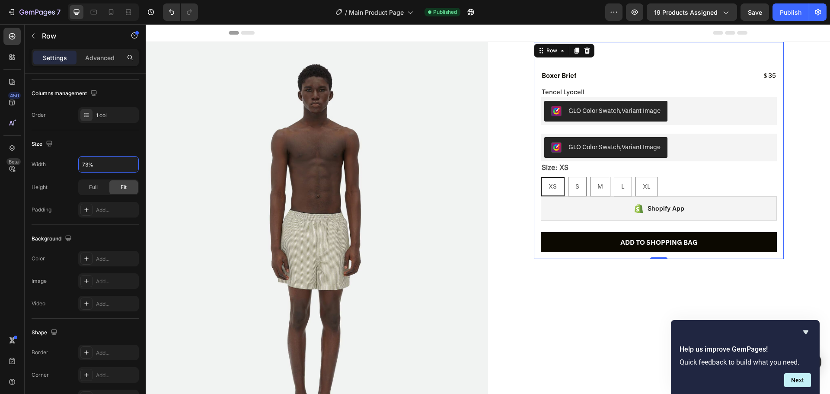
type input "73%"
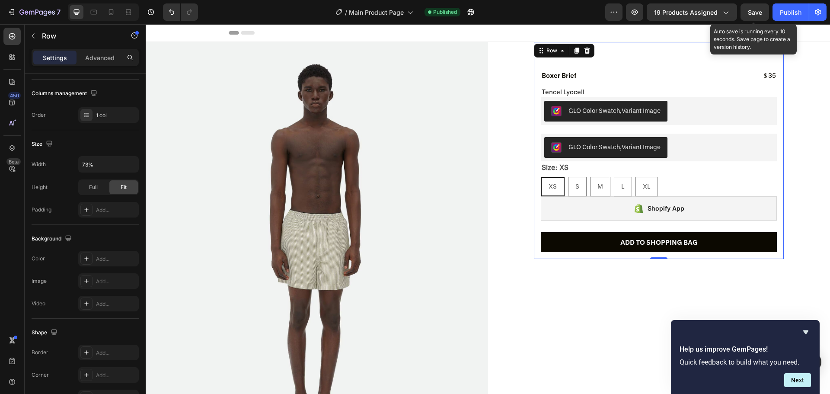
click at [758, 12] on span "Save" at bounding box center [755, 12] width 14 height 7
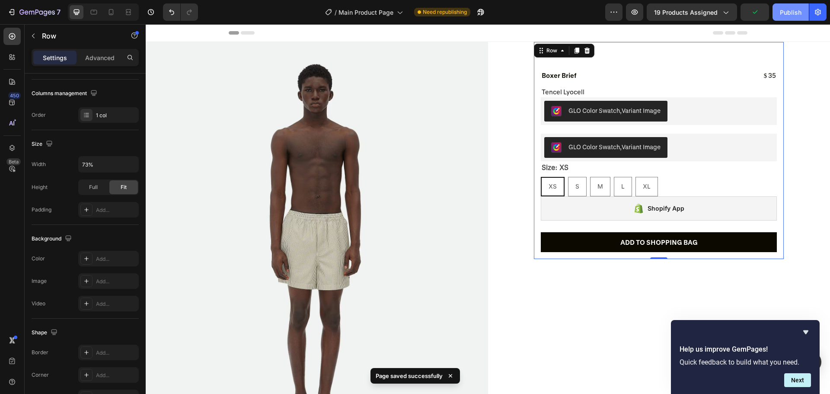
click at [778, 8] on button "Publish" at bounding box center [791, 11] width 36 height 17
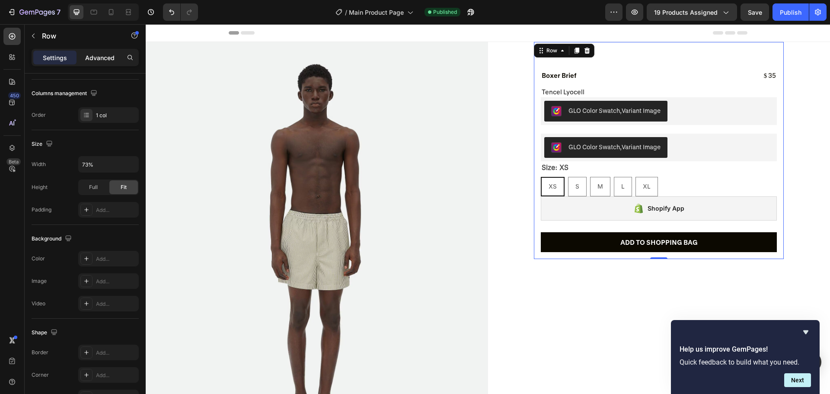
click at [85, 56] on p "Advanced" at bounding box center [99, 57] width 29 height 9
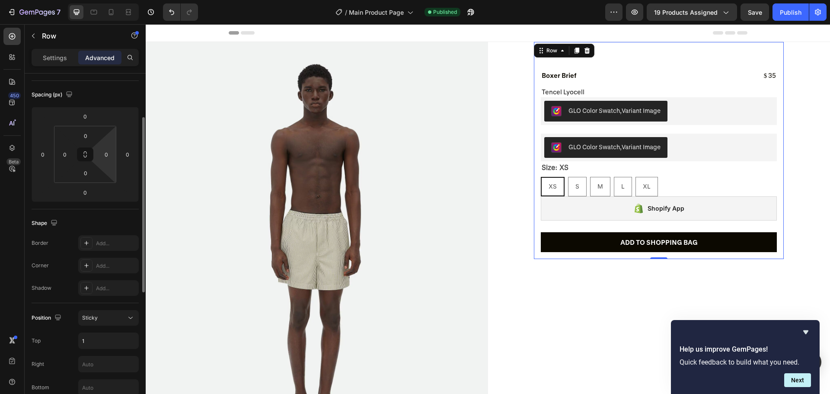
scroll to position [0, 0]
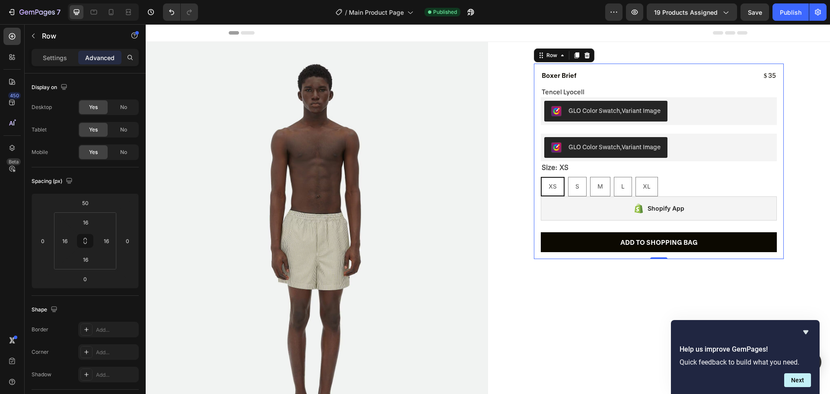
click at [593, 69] on div "Product Images Boxer Brief Product Title $ 35 Product Price Product Price Row T…" at bounding box center [659, 161] width 250 height 195
click at [83, 204] on input "50" at bounding box center [85, 202] width 17 height 13
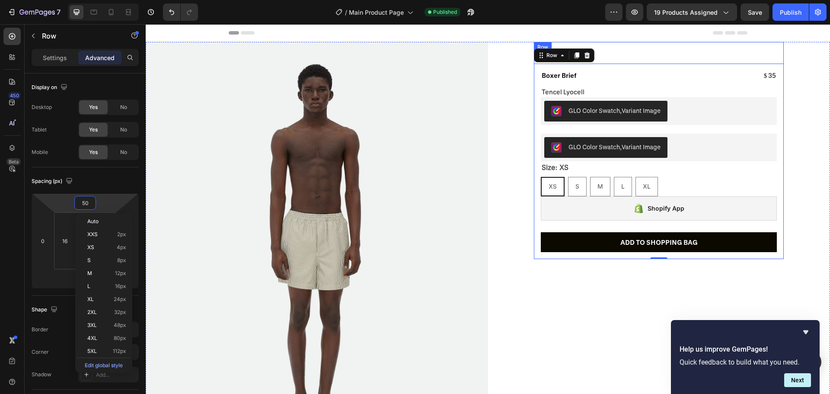
click at [655, 54] on div "Product Images Boxer Brief Product Title $ 35 Product Price Product Price Row T…" at bounding box center [659, 150] width 250 height 217
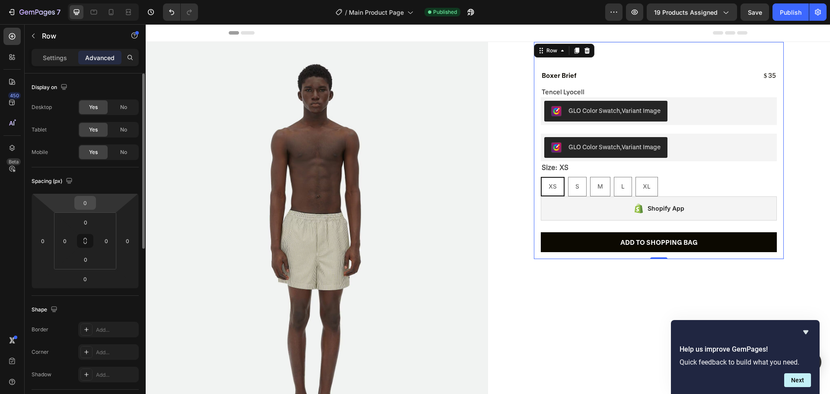
click at [82, 207] on input "0" at bounding box center [85, 202] width 17 height 13
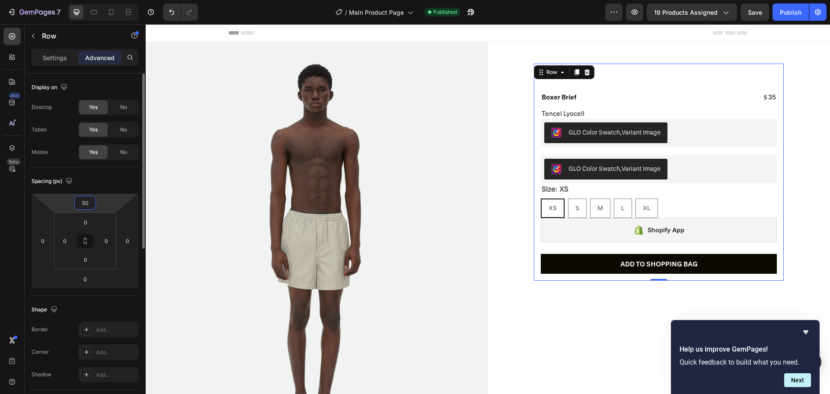
type input "5"
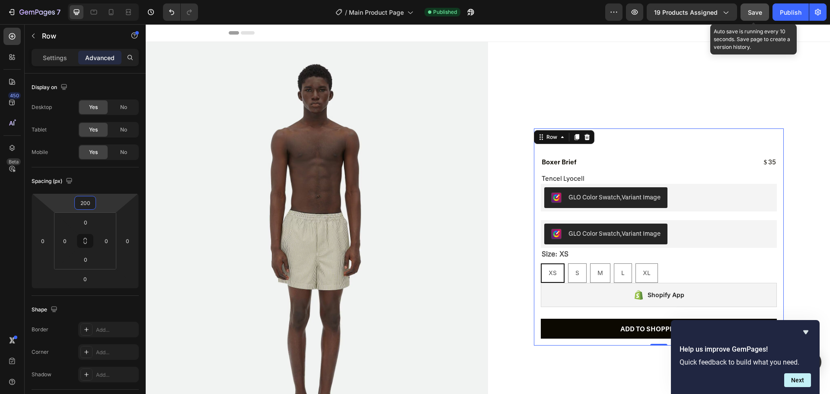
type input "200"
click at [747, 14] on button "Save" at bounding box center [755, 11] width 29 height 17
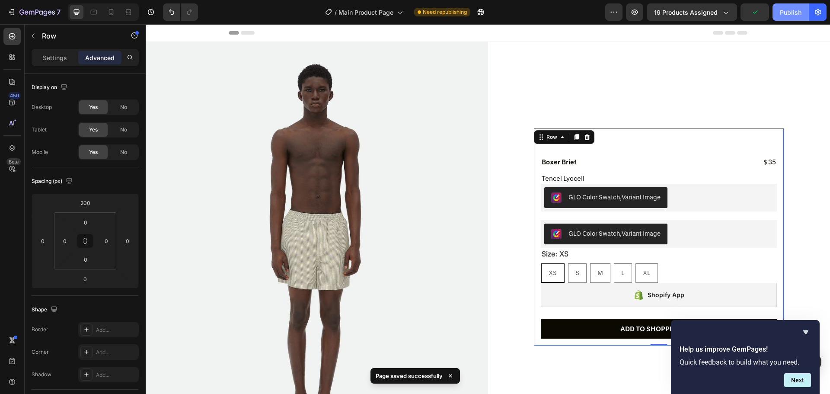
click at [793, 16] on div "Publish" at bounding box center [791, 12] width 22 height 9
